Goal: Find contact information: Find contact information

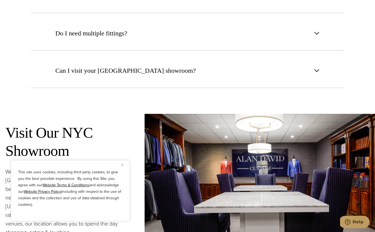
scroll to position [2253, 0]
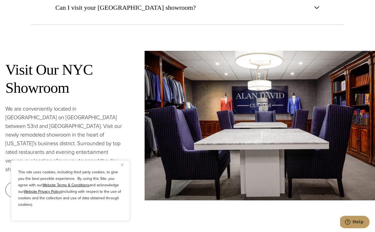
click at [123, 166] on img "Close" at bounding box center [122, 165] width 2 height 2
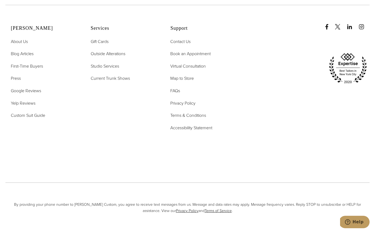
scroll to position [2714, 0]
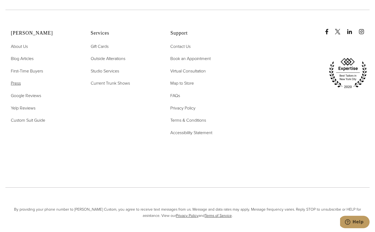
click at [17, 80] on span "Press" at bounding box center [16, 83] width 10 height 6
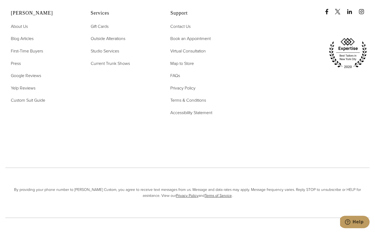
scroll to position [1380, 0]
click at [182, 24] on span "Contact Us" at bounding box center [180, 27] width 20 height 6
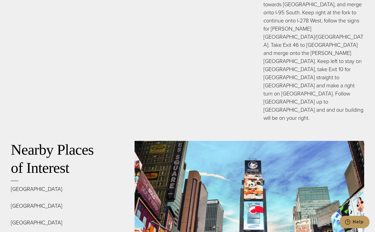
scroll to position [1869, 0]
